Goal: Check status

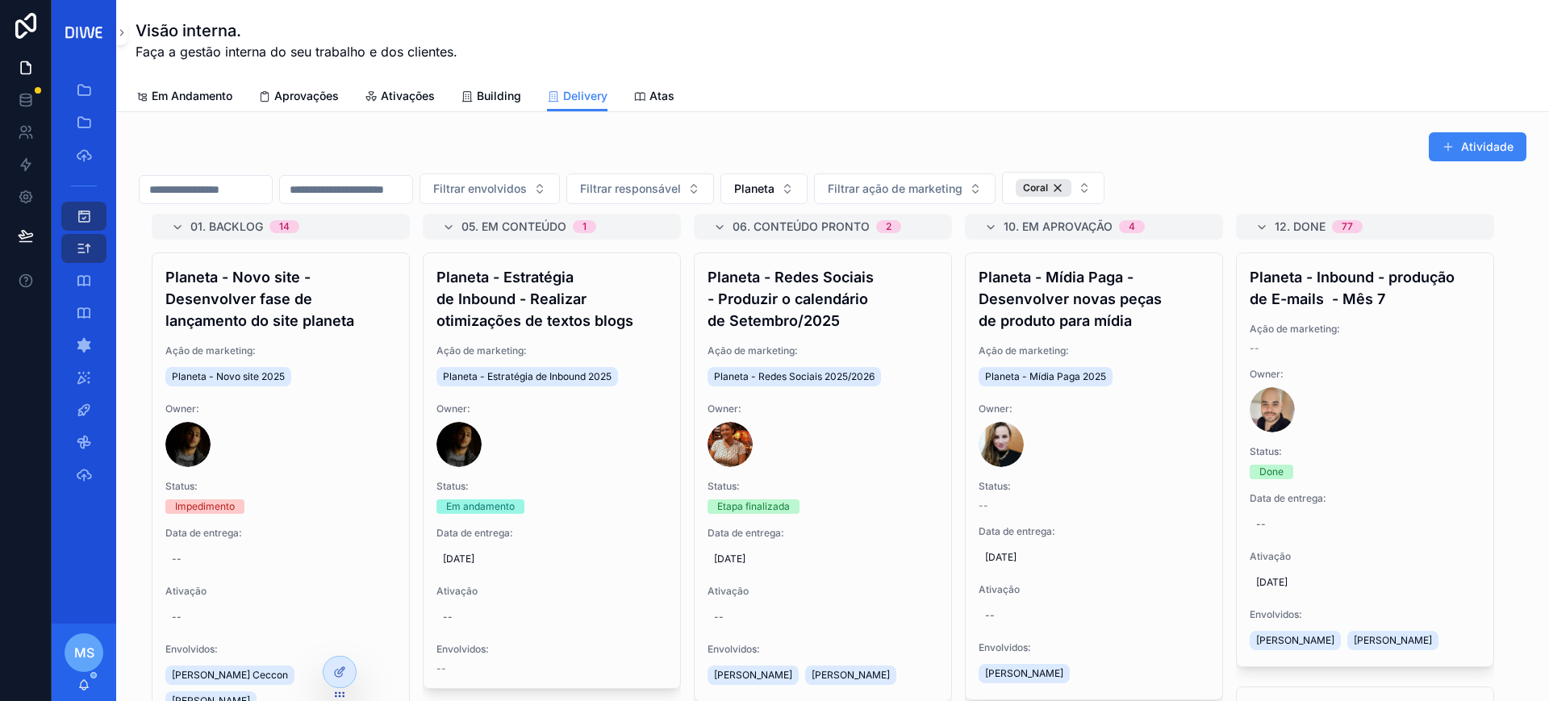
scroll to position [108, 0]
